Goal: Task Accomplishment & Management: Complete application form

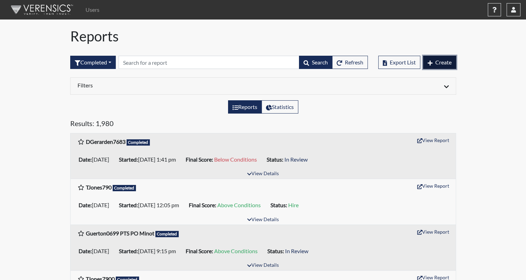
click at [436, 63] on span "Create" at bounding box center [443, 62] width 16 height 7
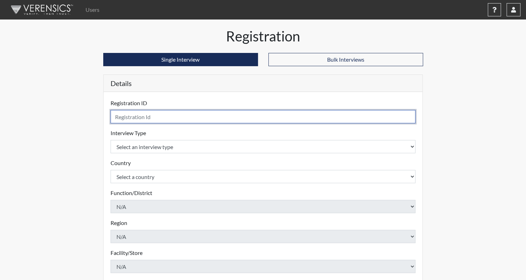
click at [151, 118] on input "text" at bounding box center [263, 116] width 305 height 13
type input "AHoward1223"
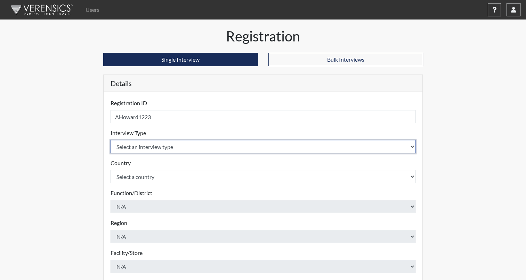
click at [149, 144] on select "Select an interview type Community Supervision Corrections Pre-Employment Pre-E…" at bounding box center [263, 146] width 305 height 13
select select "ff733e93-e1bf-11ea-9c9f-0eff0cf7eb8f"
click at [111, 140] on select "Select an interview type Community Supervision Corrections Pre-Employment Pre-E…" at bounding box center [263, 146] width 305 height 13
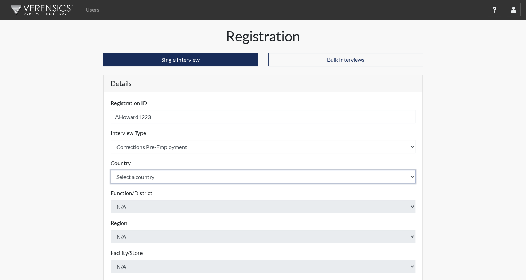
click at [142, 178] on select "Select a country [GEOGRAPHIC_DATA] [GEOGRAPHIC_DATA]" at bounding box center [263, 176] width 305 height 13
select select "united-states-of-[GEOGRAPHIC_DATA]"
click at [111, 170] on select "Select a country [GEOGRAPHIC_DATA] [GEOGRAPHIC_DATA]" at bounding box center [263, 176] width 305 height 13
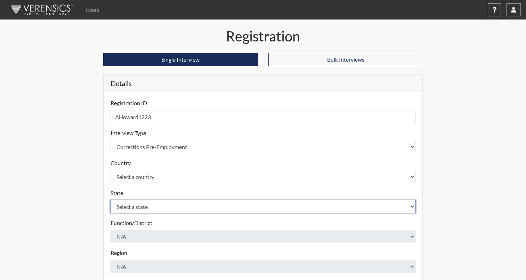
click at [138, 208] on select "Select a state [US_STATE] [US_STATE] [US_STATE] [US_STATE] [US_STATE] [US_STATE…" at bounding box center [263, 206] width 305 height 13
select select "ND"
click at [111, 200] on select "Select a state [US_STATE] [US_STATE] [US_STATE] [US_STATE] [US_STATE] [US_STATE…" at bounding box center [263, 206] width 305 height 13
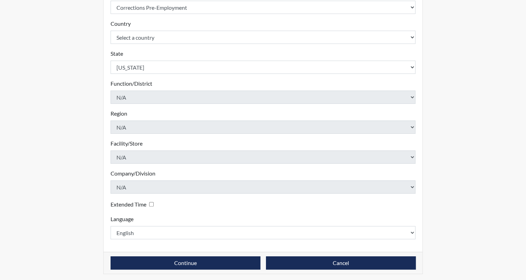
scroll to position [141, 0]
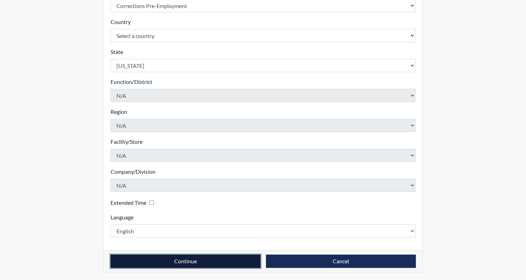
click at [190, 262] on button "Continue" at bounding box center [186, 260] width 150 height 13
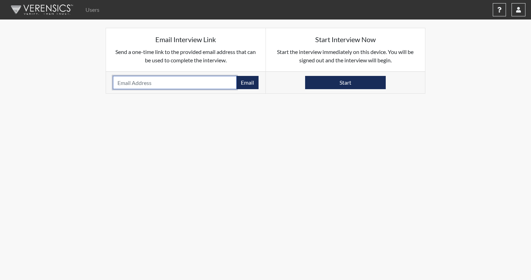
click at [154, 81] on input "email" at bounding box center [175, 82] width 124 height 13
paste input "[EMAIL_ADDRESS][DOMAIN_NAME]"
type input "[EMAIL_ADDRESS][DOMAIN_NAME]"
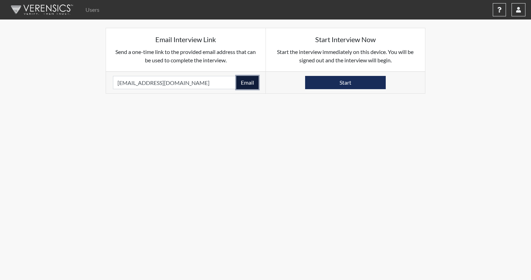
click at [246, 83] on button "Email" at bounding box center [248, 82] width 22 height 13
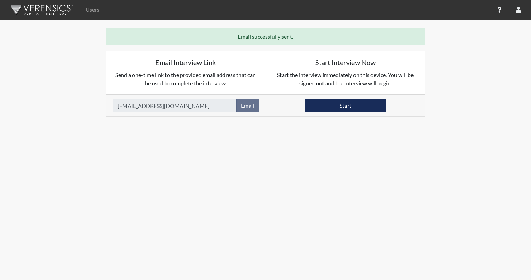
click at [45, 9] on img at bounding box center [41, 9] width 80 height 21
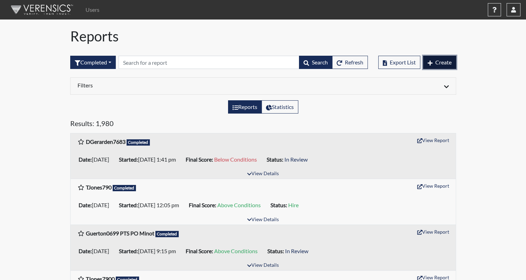
click at [439, 63] on span "Create" at bounding box center [443, 62] width 16 height 7
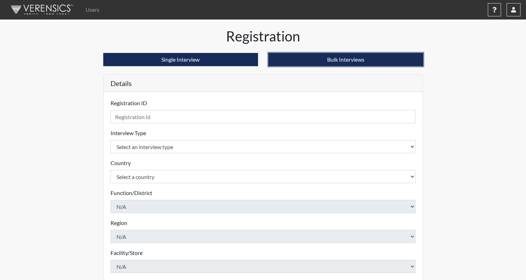
click at [331, 60] on button "Bulk Interviews" at bounding box center [346, 59] width 155 height 13
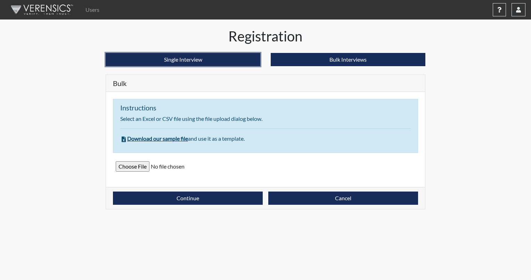
click at [173, 62] on button "Single Interview" at bounding box center [183, 59] width 155 height 13
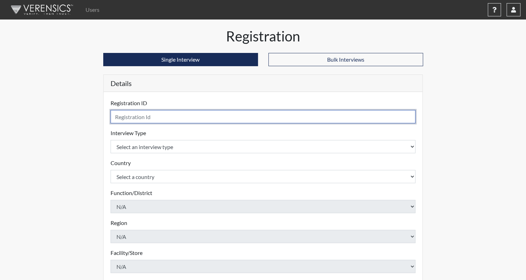
click at [153, 118] on input "text" at bounding box center [263, 116] width 305 height 13
type input "BCharvat"
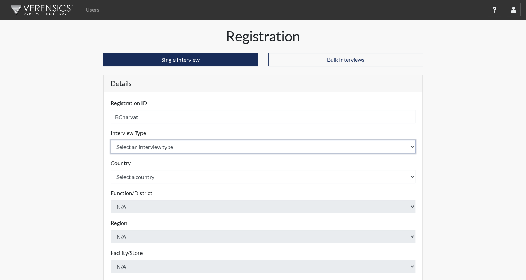
click at [156, 149] on select "Select an interview type Community Supervision Corrections Pre-Employment Pre-E…" at bounding box center [263, 146] width 305 height 13
select select "ff733e93-e1bf-11ea-9c9f-0eff0cf7eb8f"
click at [111, 140] on select "Select an interview type Community Supervision Corrections Pre-Employment Pre-E…" at bounding box center [263, 146] width 305 height 13
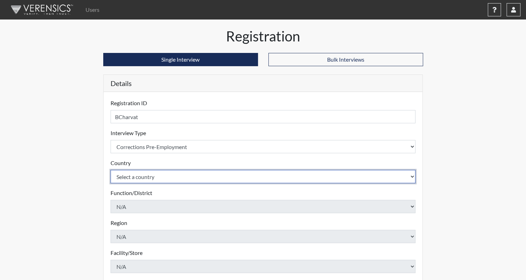
click at [145, 180] on select "Select a country [GEOGRAPHIC_DATA] [GEOGRAPHIC_DATA]" at bounding box center [263, 176] width 305 height 13
select select "united-states-of-[GEOGRAPHIC_DATA]"
click at [111, 170] on select "Select a country [GEOGRAPHIC_DATA] [GEOGRAPHIC_DATA]" at bounding box center [263, 176] width 305 height 13
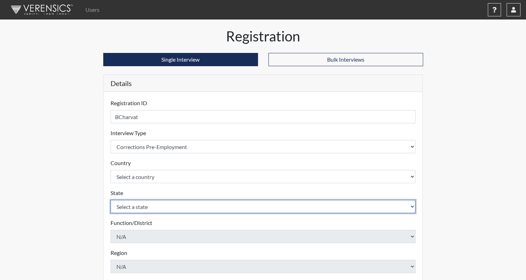
click at [133, 208] on select "Select a state [US_STATE] [US_STATE] [US_STATE] [US_STATE] [US_STATE] [US_STATE…" at bounding box center [263, 206] width 305 height 13
select select "ND"
click at [111, 200] on select "Select a state [US_STATE] [US_STATE] [US_STATE] [US_STATE] [US_STATE] [US_STATE…" at bounding box center [263, 206] width 305 height 13
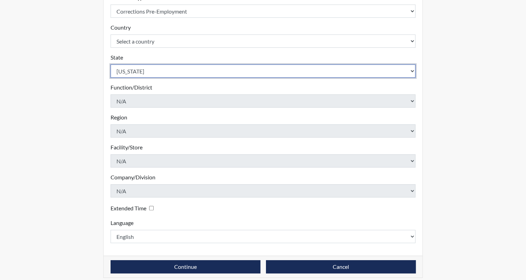
scroll to position [139, 0]
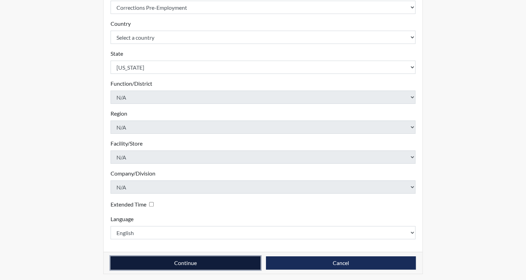
click at [175, 263] on button "Continue" at bounding box center [186, 262] width 150 height 13
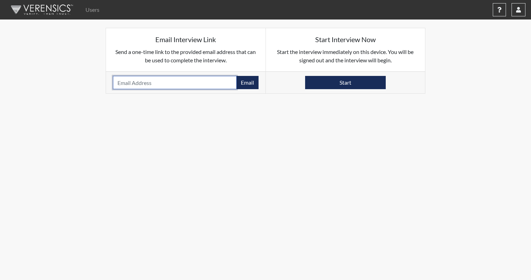
click at [147, 79] on input "email" at bounding box center [175, 82] width 124 height 13
paste input "[EMAIL_ADDRESS][DOMAIN_NAME]"
type input "[EMAIL_ADDRESS][DOMAIN_NAME]"
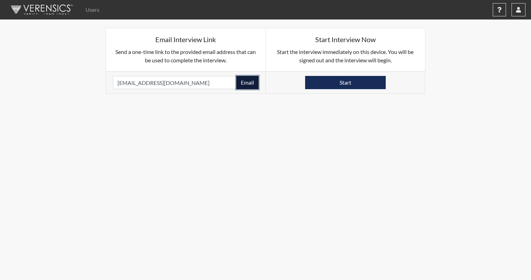
click at [250, 81] on button "Email" at bounding box center [248, 82] width 22 height 13
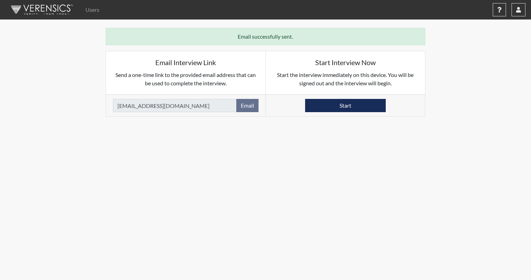
click at [45, 3] on img at bounding box center [41, 9] width 80 height 21
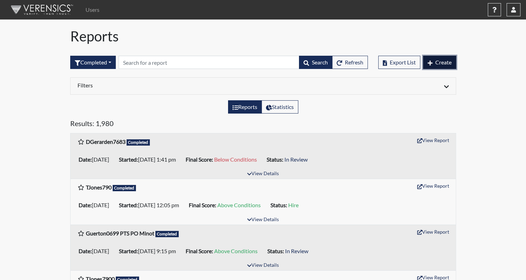
click at [435, 60] on span "Create" at bounding box center [443, 62] width 16 height 7
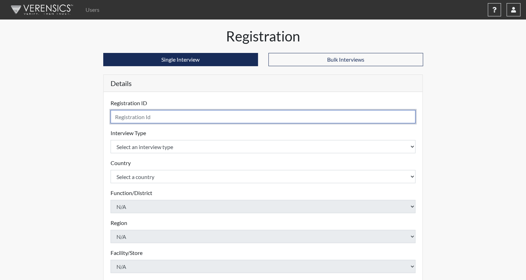
click at [150, 115] on input "text" at bounding box center [263, 116] width 305 height 13
type input "CBowden9510"
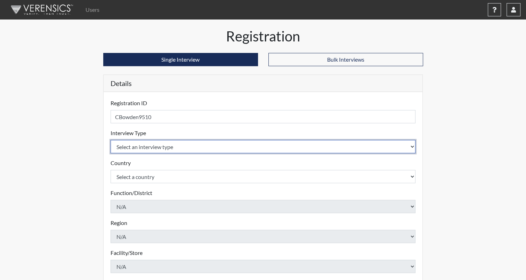
click at [171, 141] on select "Select an interview type Community Supervision Corrections Pre-Employment Pre-E…" at bounding box center [263, 146] width 305 height 13
select select "ff733e93-e1bf-11ea-9c9f-0eff0cf7eb8f"
click at [111, 140] on select "Select an interview type Community Supervision Corrections Pre-Employment Pre-E…" at bounding box center [263, 146] width 305 height 13
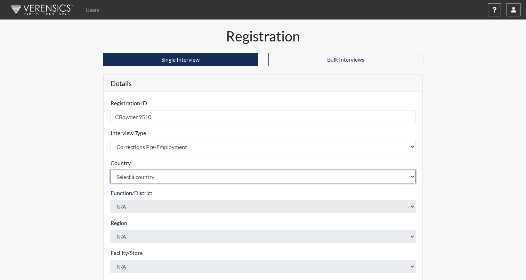
click at [157, 179] on select "Select a country [GEOGRAPHIC_DATA] [GEOGRAPHIC_DATA]" at bounding box center [263, 176] width 305 height 13
select select "united-states-of-[GEOGRAPHIC_DATA]"
click at [111, 170] on select "Select a country [GEOGRAPHIC_DATA] [GEOGRAPHIC_DATA]" at bounding box center [263, 176] width 305 height 13
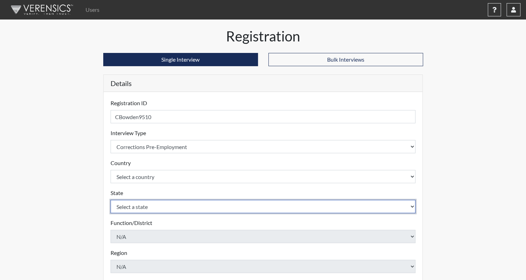
click at [141, 210] on select "Select a state [US_STATE] [US_STATE] [US_STATE] [US_STATE] [US_STATE] [US_STATE…" at bounding box center [263, 206] width 305 height 13
select select "ND"
click at [111, 200] on select "Select a state [US_STATE] [US_STATE] [US_STATE] [US_STATE] [US_STATE] [US_STATE…" at bounding box center [263, 206] width 305 height 13
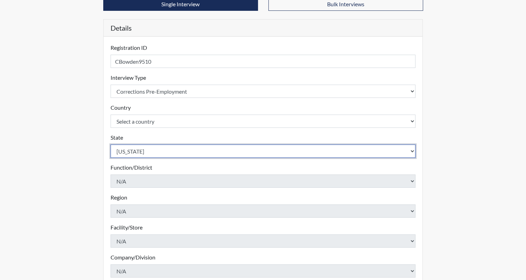
scroll to position [139, 0]
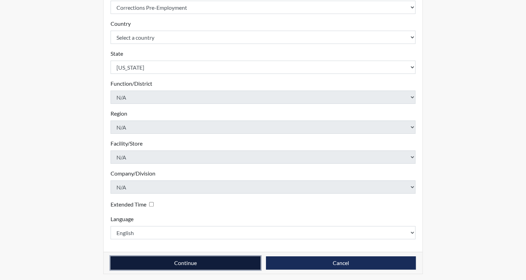
click at [167, 263] on button "Continue" at bounding box center [186, 262] width 150 height 13
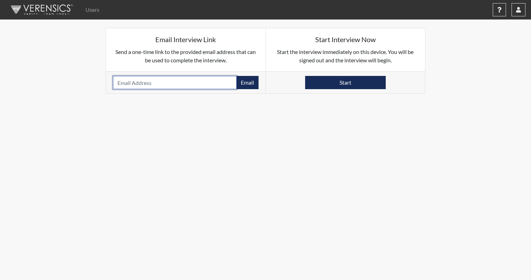
click at [156, 82] on input "email" at bounding box center [175, 82] width 124 height 13
paste input "[EMAIL_ADDRESS][DOMAIN_NAME]"
type input "[EMAIL_ADDRESS][DOMAIN_NAME]"
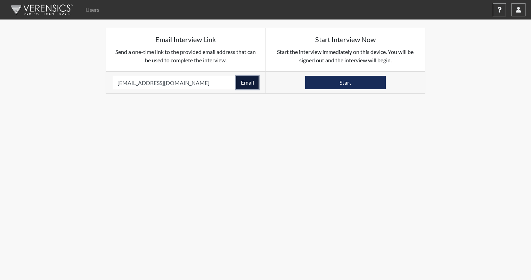
click at [250, 84] on button "Email" at bounding box center [248, 82] width 22 height 13
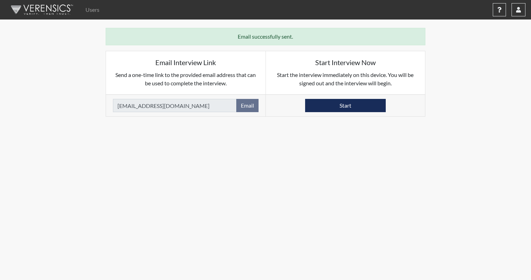
click at [47, 13] on img at bounding box center [41, 9] width 80 height 21
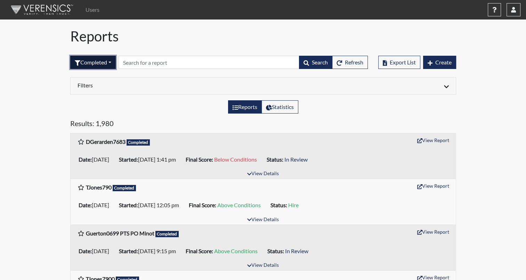
click at [109, 61] on button "Completed" at bounding box center [93, 62] width 46 height 13
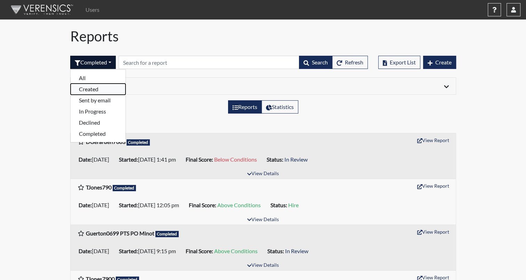
click at [95, 89] on button "Created" at bounding box center [98, 88] width 55 height 11
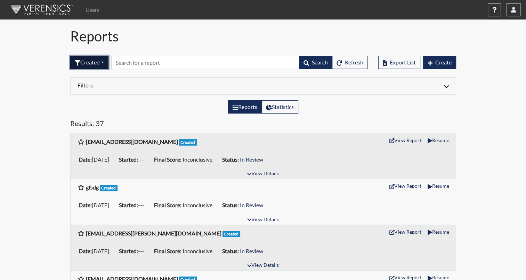
click at [102, 67] on button "Created" at bounding box center [89, 62] width 38 height 13
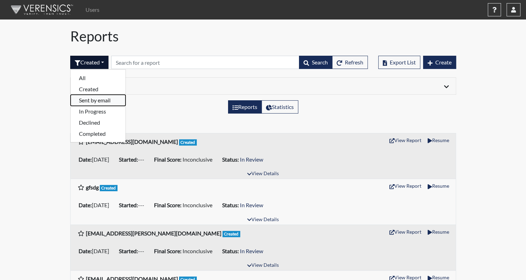
click at [102, 103] on button "Sent by email" at bounding box center [98, 100] width 55 height 11
